Goal: Information Seeking & Learning: Learn about a topic

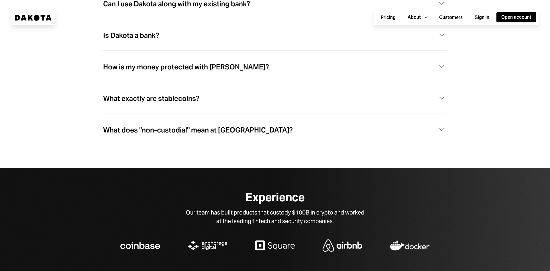
scroll to position [1681, 0]
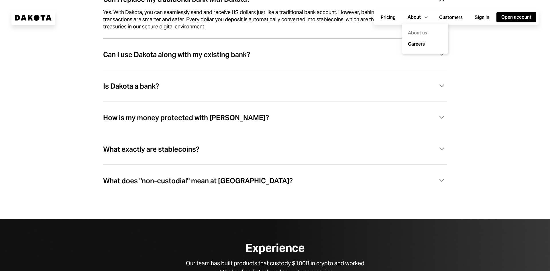
click at [422, 32] on div "About us" at bounding box center [425, 32] width 39 height 11
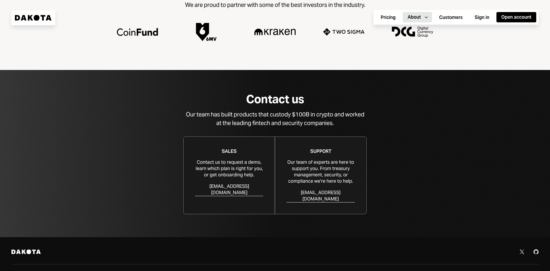
scroll to position [507, 0]
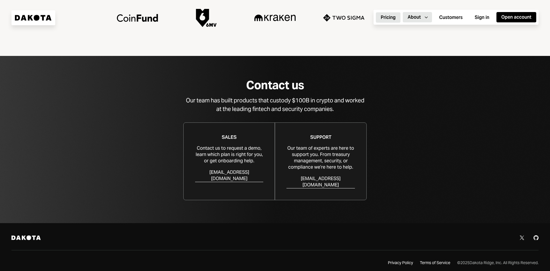
click at [377, 21] on button "Pricing" at bounding box center [388, 17] width 25 height 10
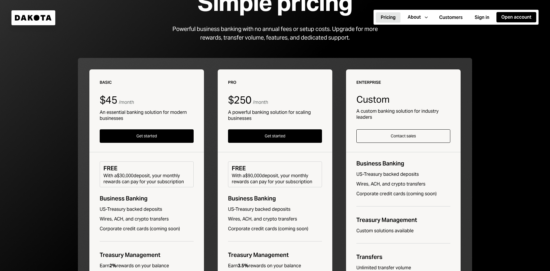
scroll to position [86, 0]
